Goal: Transaction & Acquisition: Purchase product/service

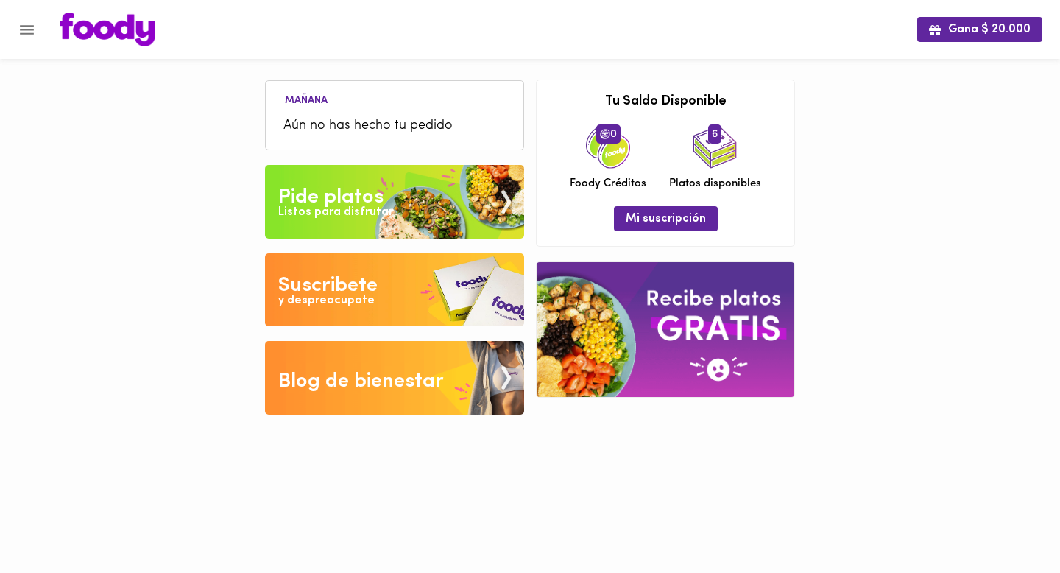
click at [390, 199] on img at bounding box center [394, 202] width 259 height 74
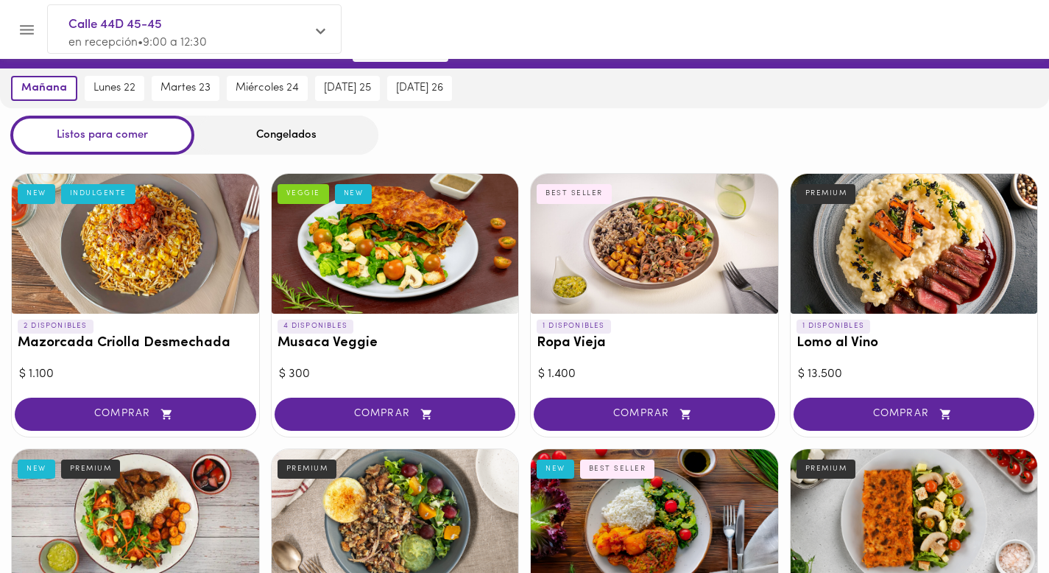
scroll to position [35, 0]
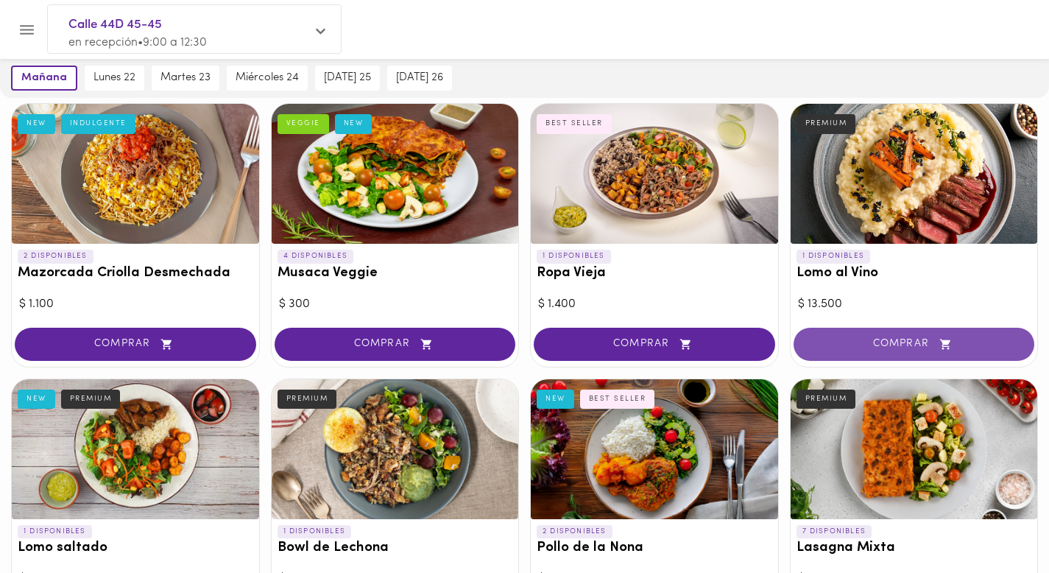
click at [907, 347] on span "COMPRAR" at bounding box center [914, 344] width 205 height 13
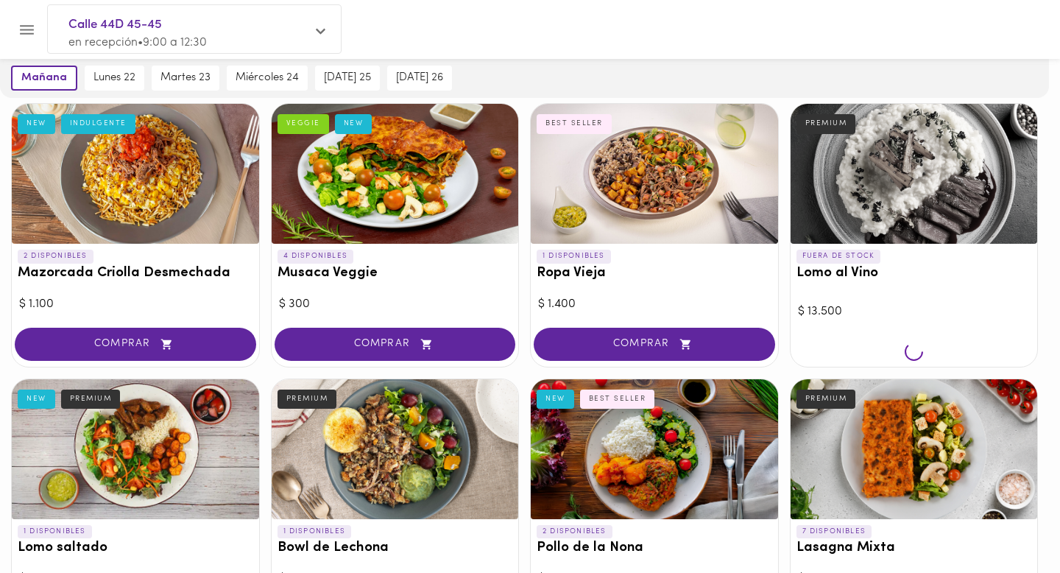
scroll to position [99, 0]
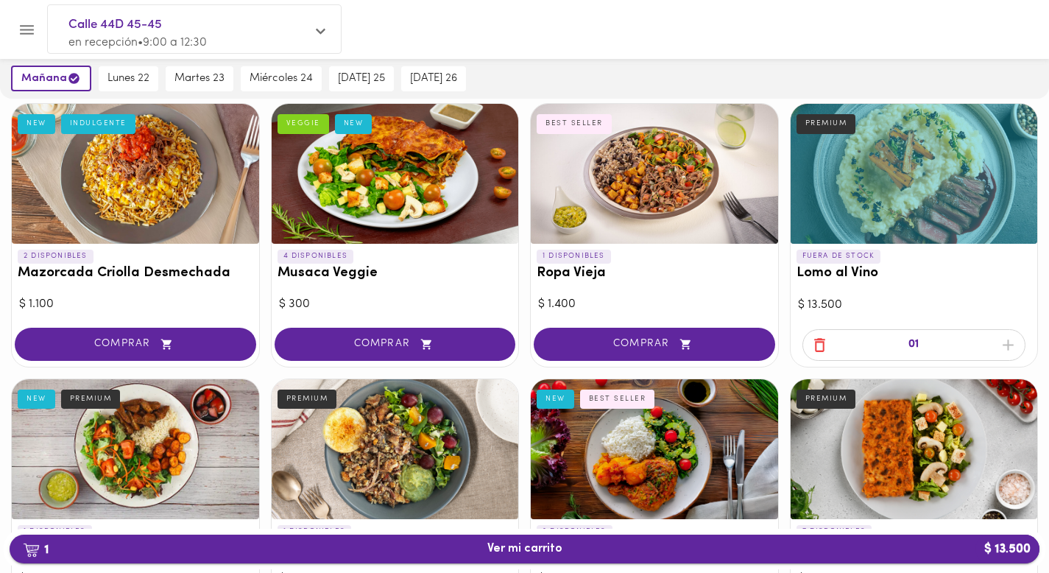
click at [690, 551] on span "1 Ver mi carrito $ 13.500" at bounding box center [524, 549] width 1006 height 14
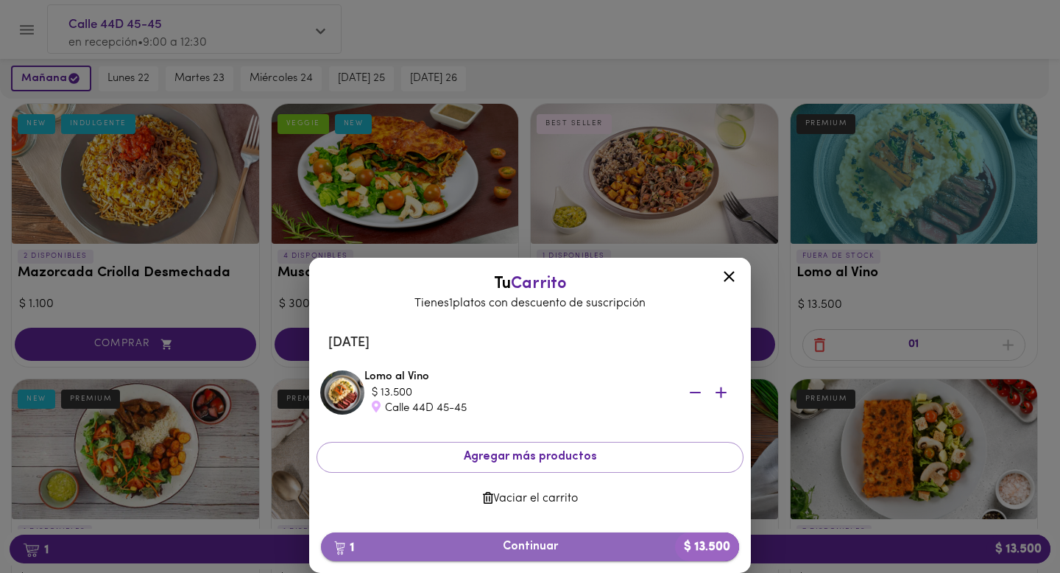
click at [586, 546] on span "1 Continuar $ 13.500" at bounding box center [530, 547] width 395 height 14
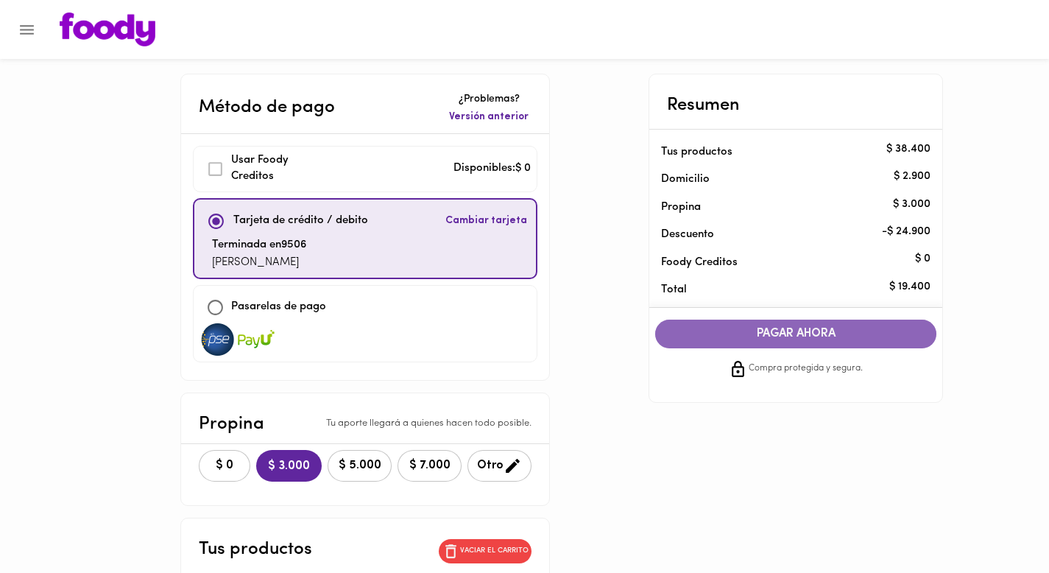
click at [727, 336] on span "PAGAR AHORA" at bounding box center [796, 334] width 252 height 14
